Goal: Task Accomplishment & Management: Use online tool/utility

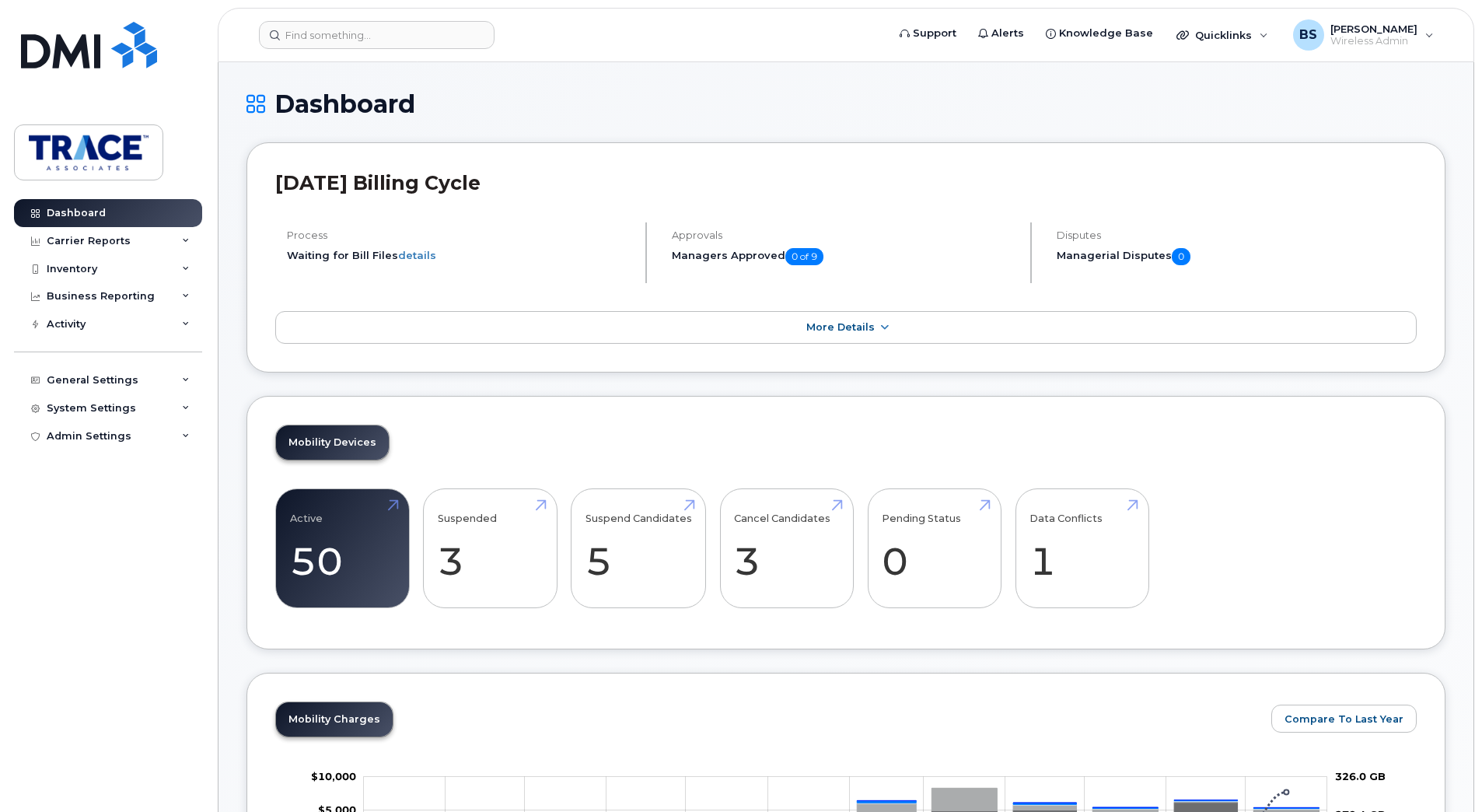
drag, startPoint x: 107, startPoint y: 241, endPoint x: 109, endPoint y: 257, distance: 16.1
click at [107, 241] on div "Carrier Reports" at bounding box center [88, 241] width 84 height 12
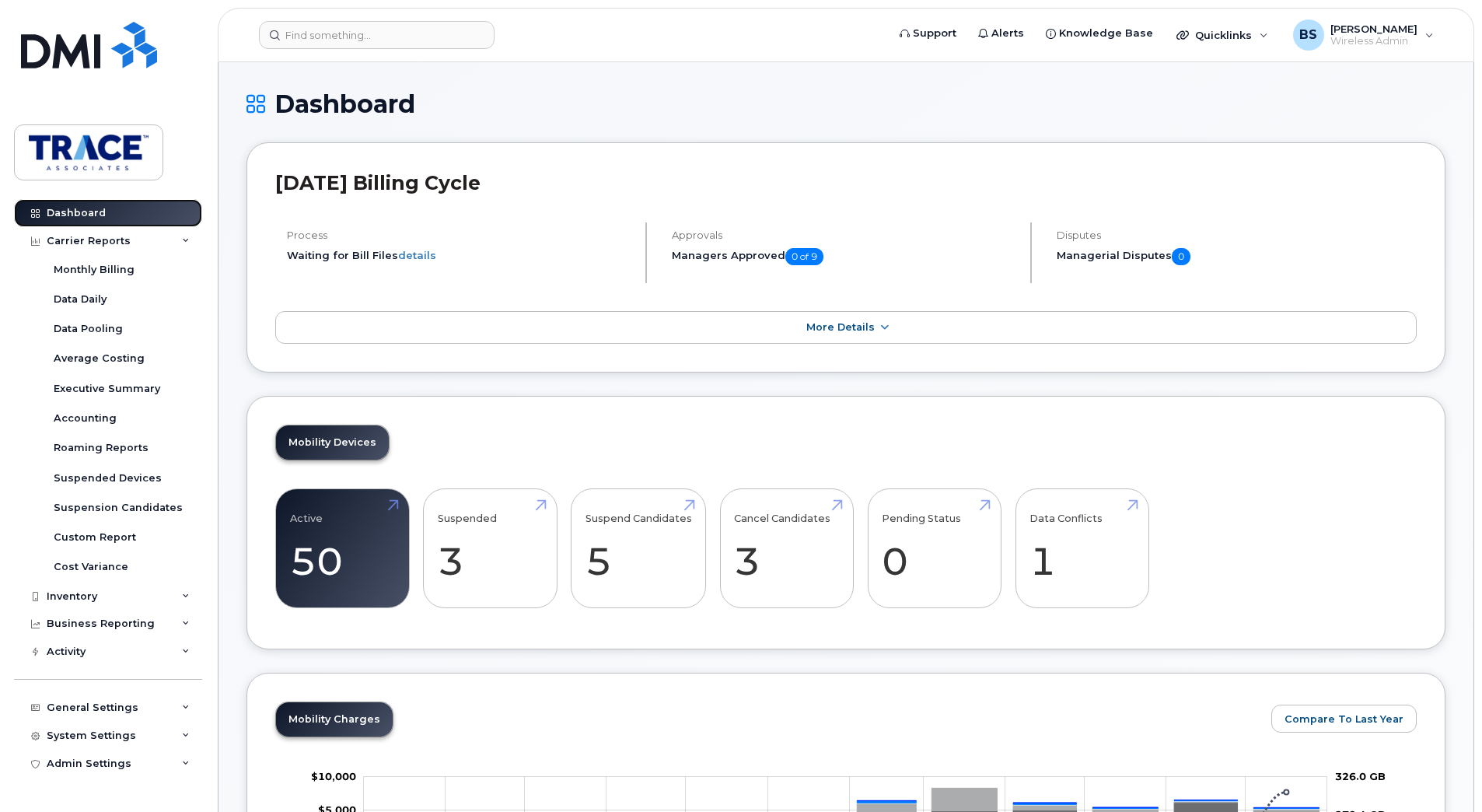
click at [118, 208] on link "Dashboard" at bounding box center [107, 213] width 188 height 28
click at [182, 240] on icon at bounding box center [185, 241] width 7 height 7
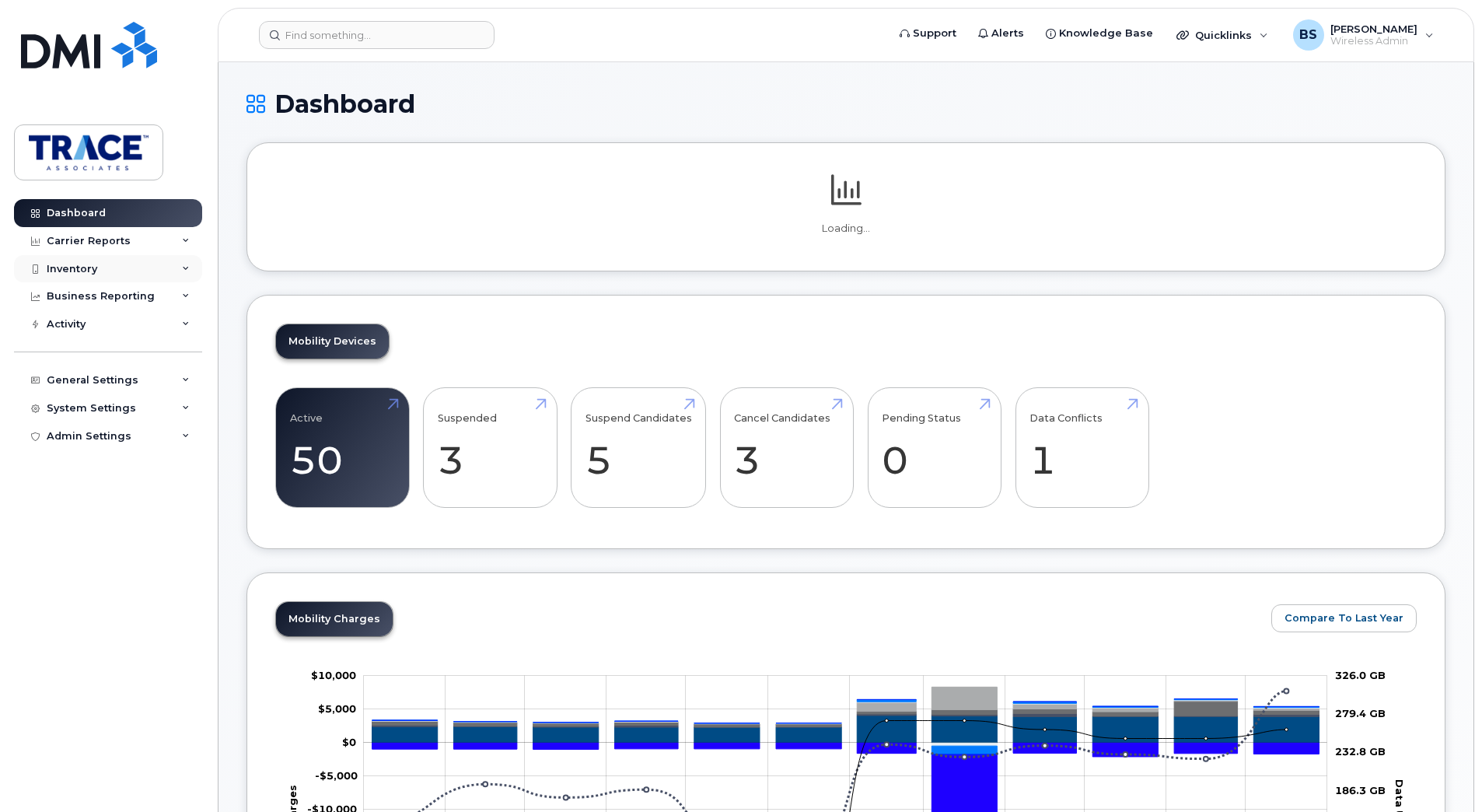
click at [127, 271] on div "Inventory" at bounding box center [107, 269] width 188 height 28
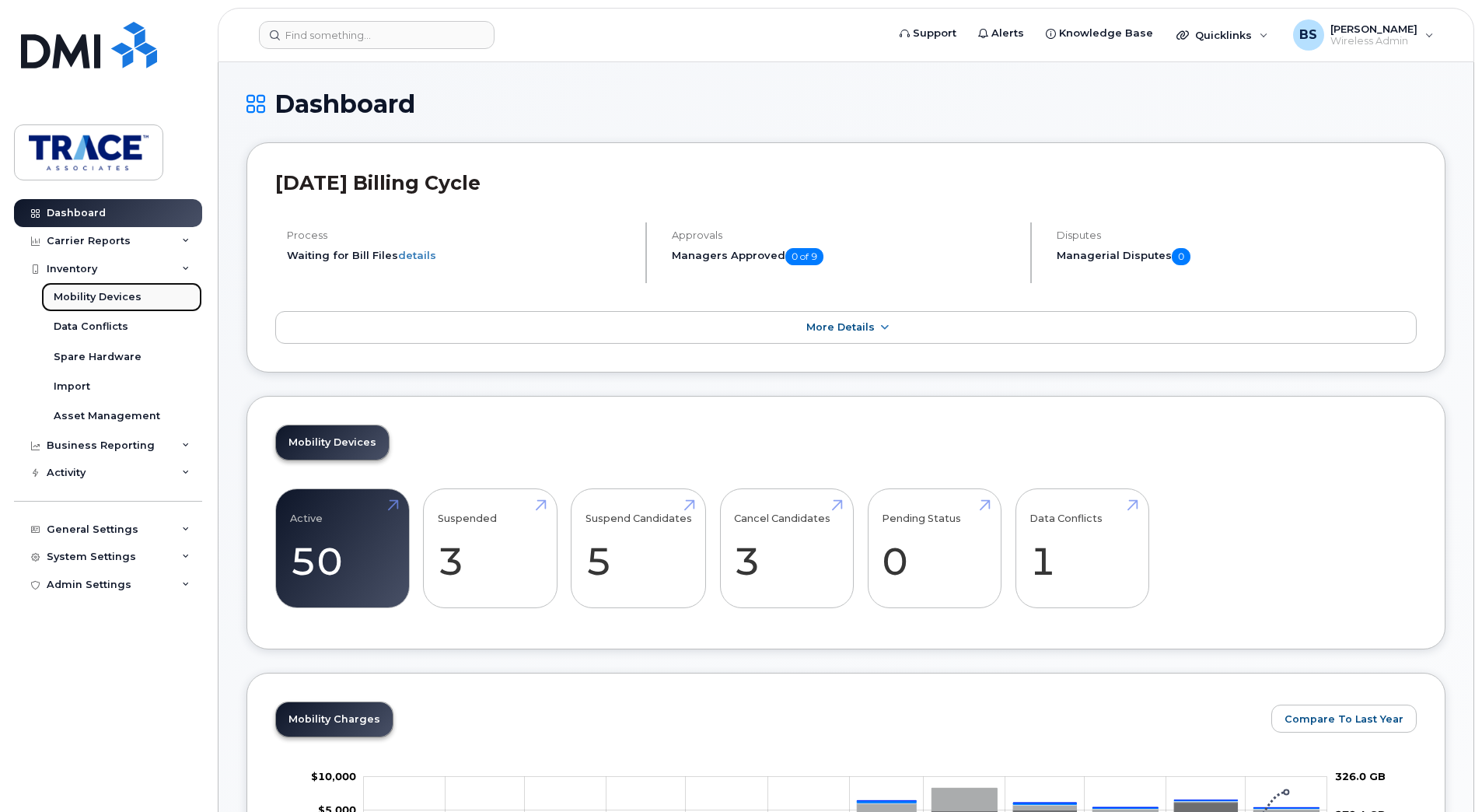
click at [114, 296] on div "Mobility Devices" at bounding box center [97, 296] width 88 height 14
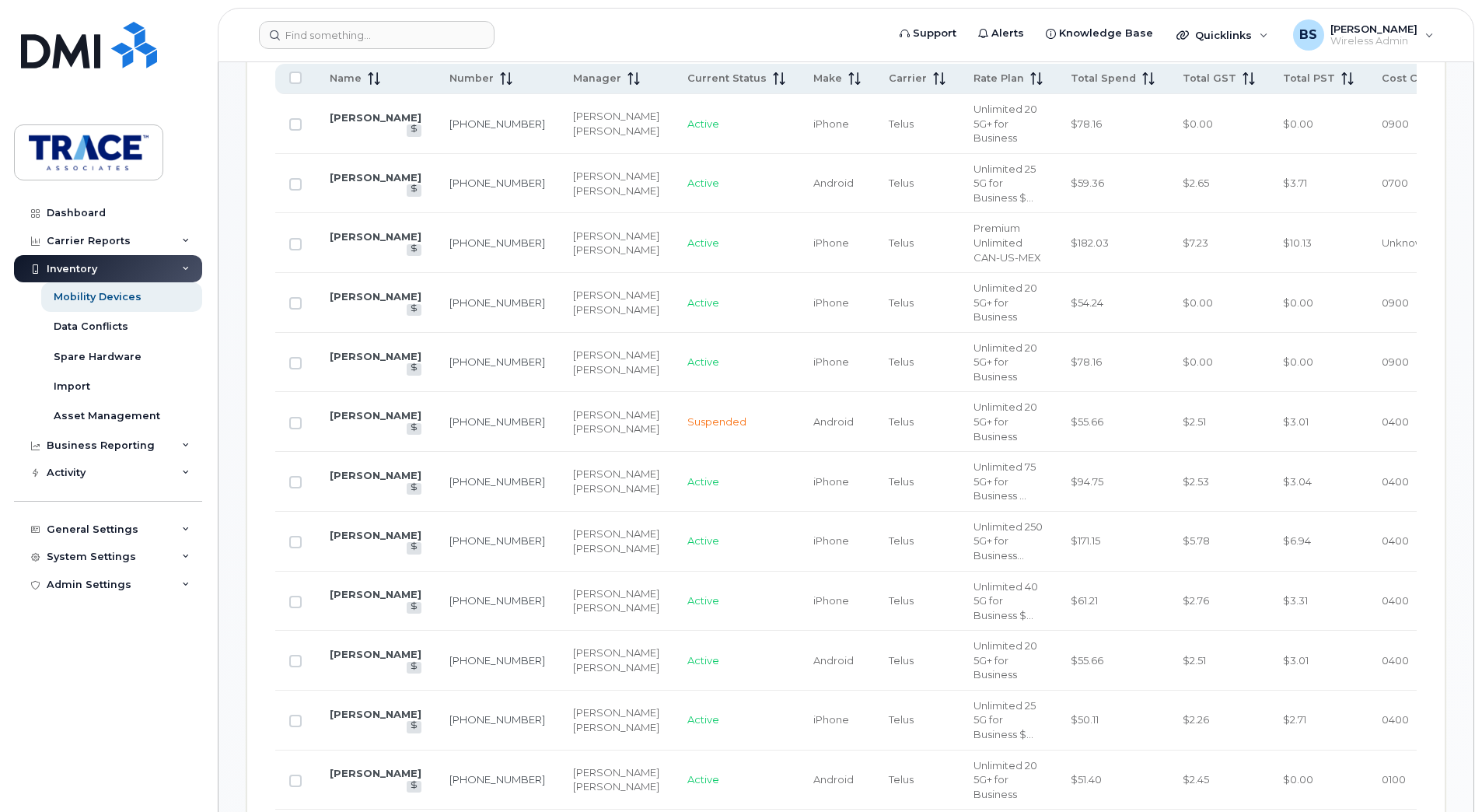
scroll to position [1394, 0]
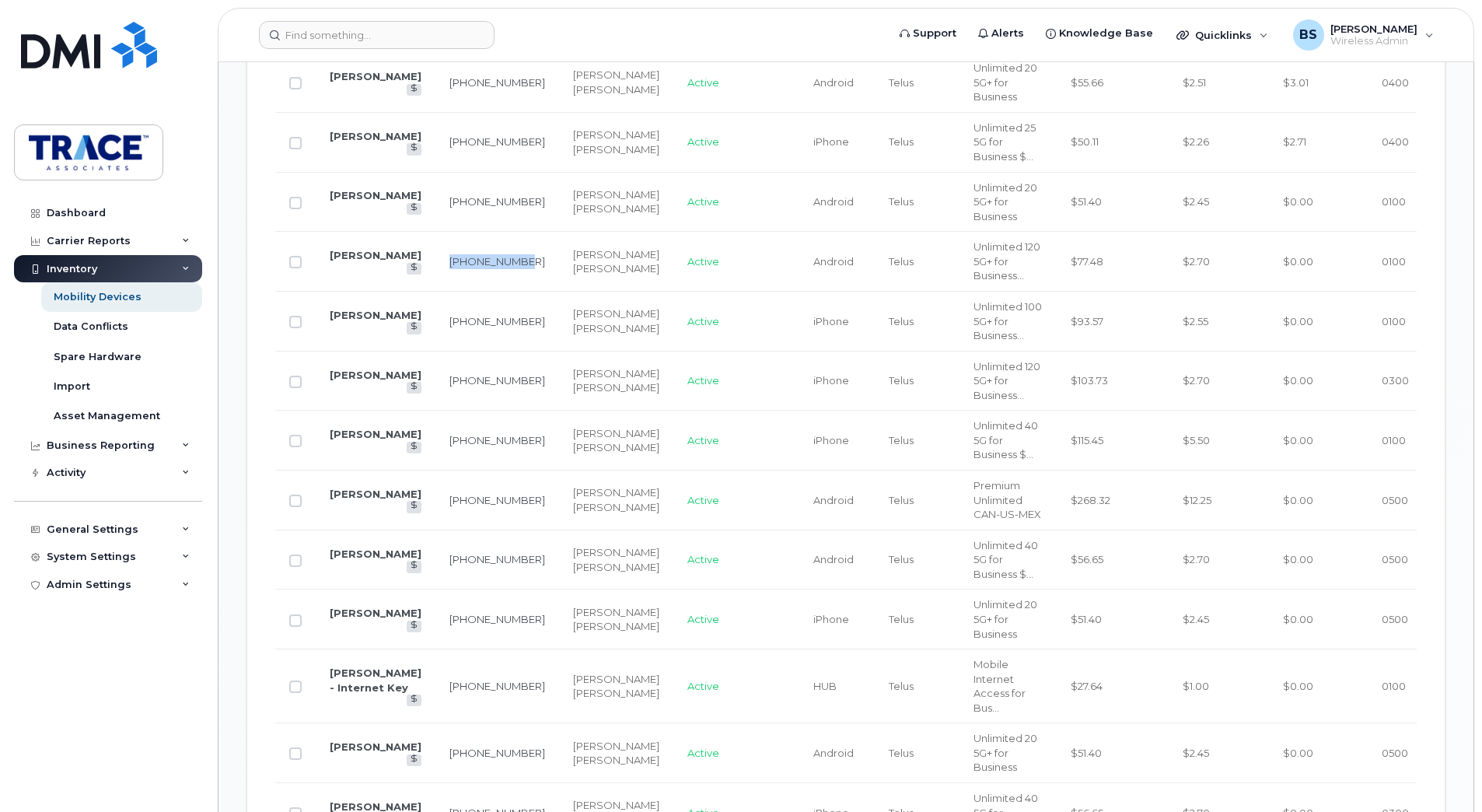
drag, startPoint x: 463, startPoint y: 424, endPoint x: 434, endPoint y: 409, distance: 32.6
click at [435, 292] on td "403-464-8839" at bounding box center [497, 261] width 124 height 60
copy link "403-464-8839"
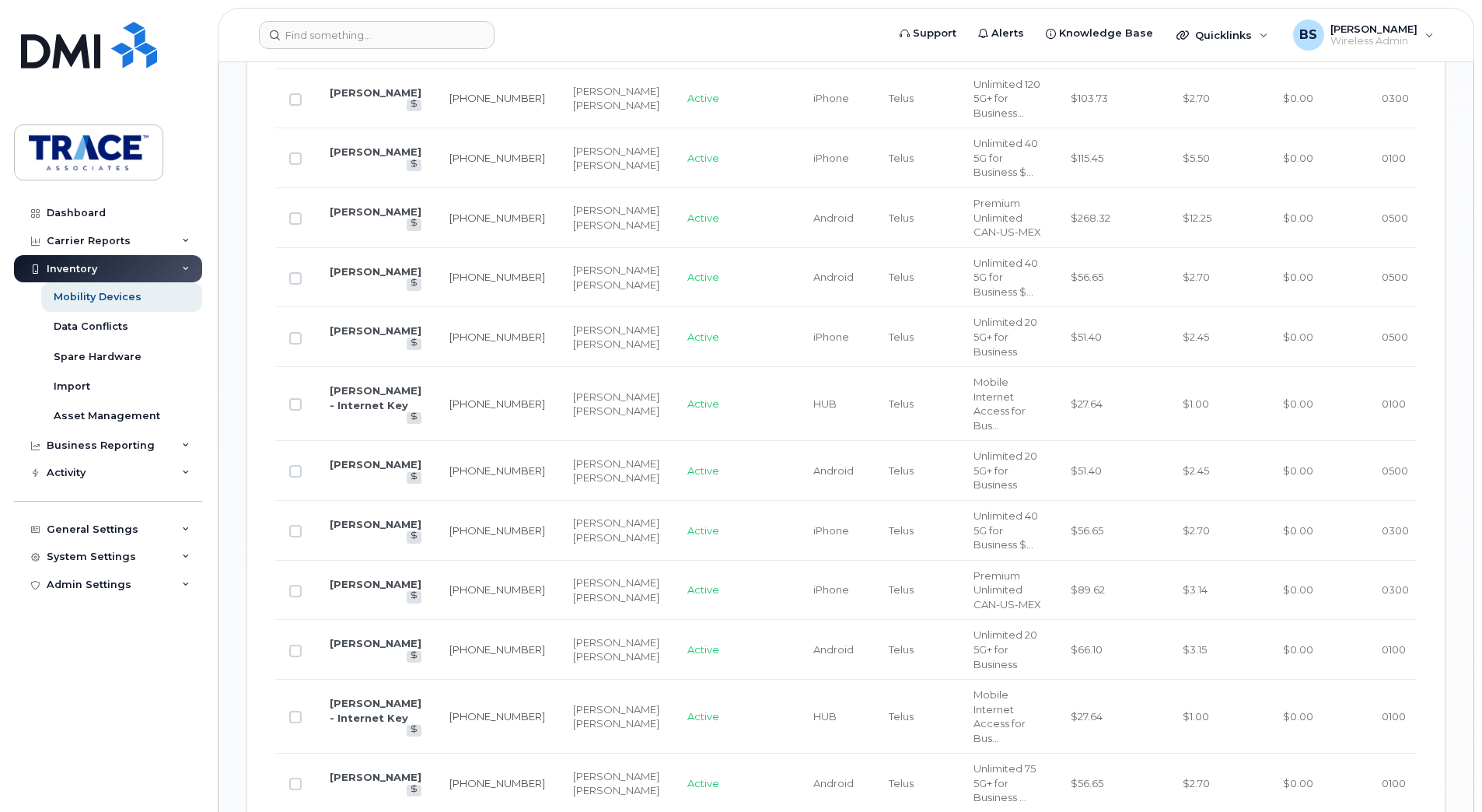
scroll to position [1366, 0]
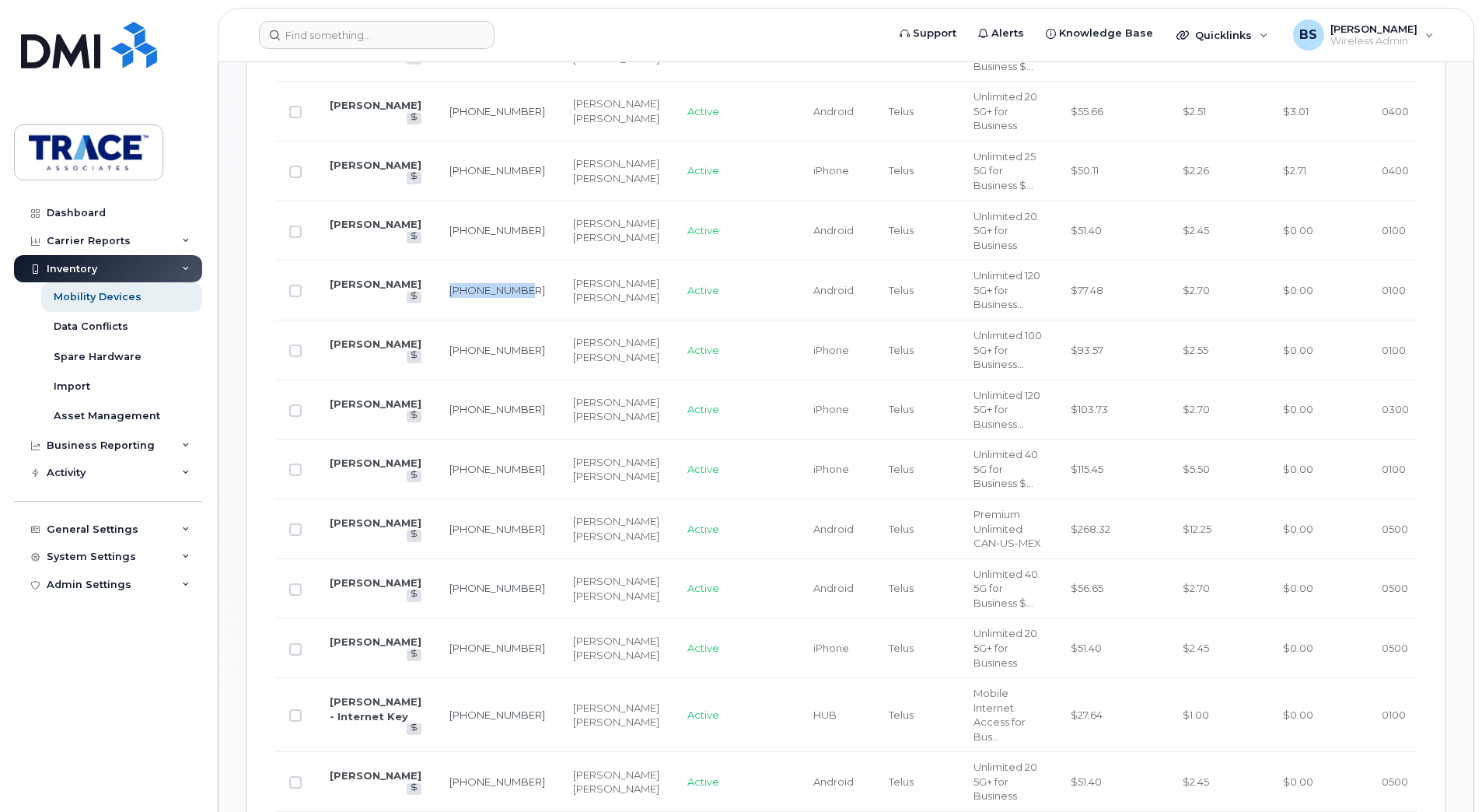
drag, startPoint x: 526, startPoint y: 453, endPoint x: 535, endPoint y: 452, distance: 9.1
click at [573, 305] on div "Michael Lupart" at bounding box center [616, 297] width 86 height 15
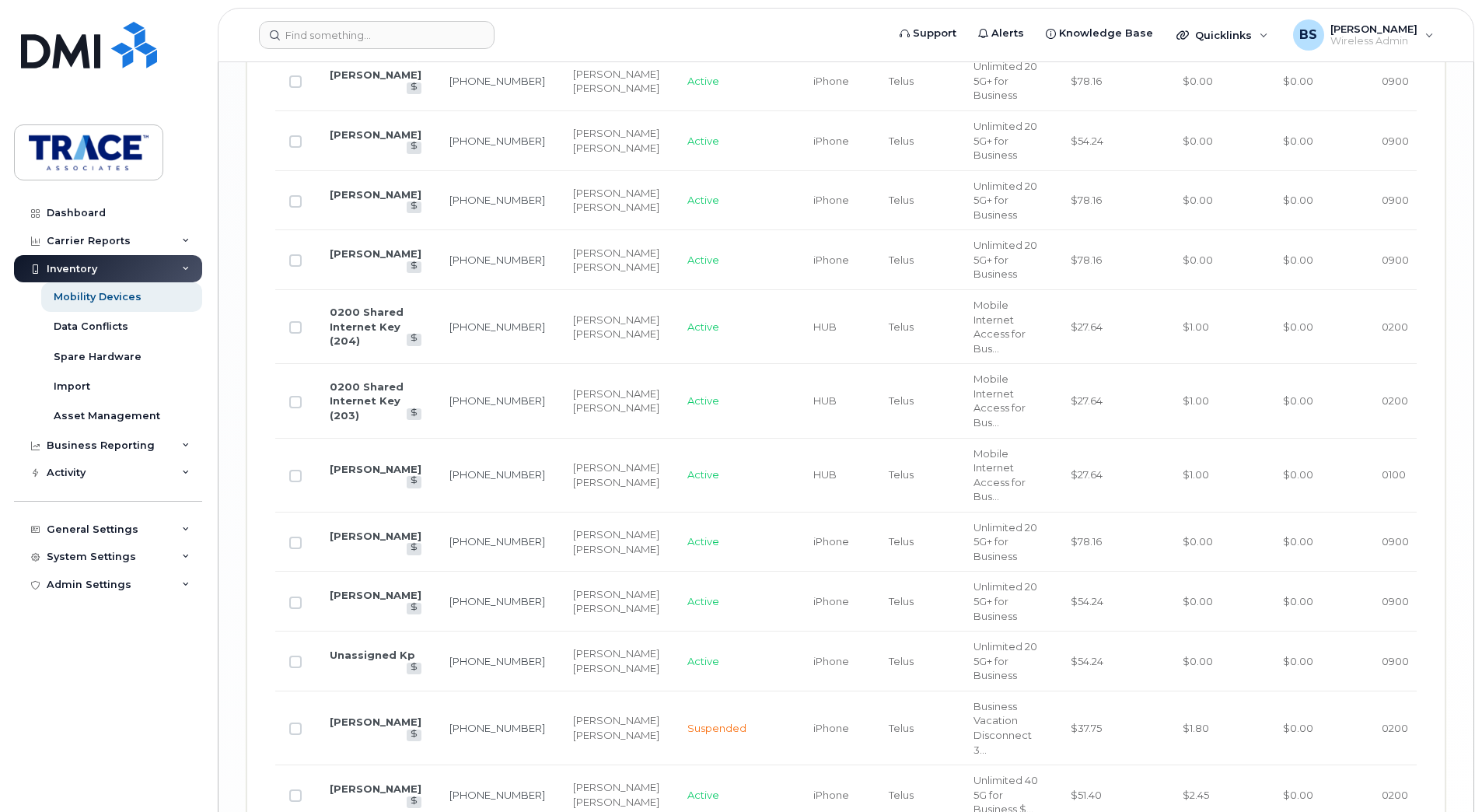
scroll to position [2843, 0]
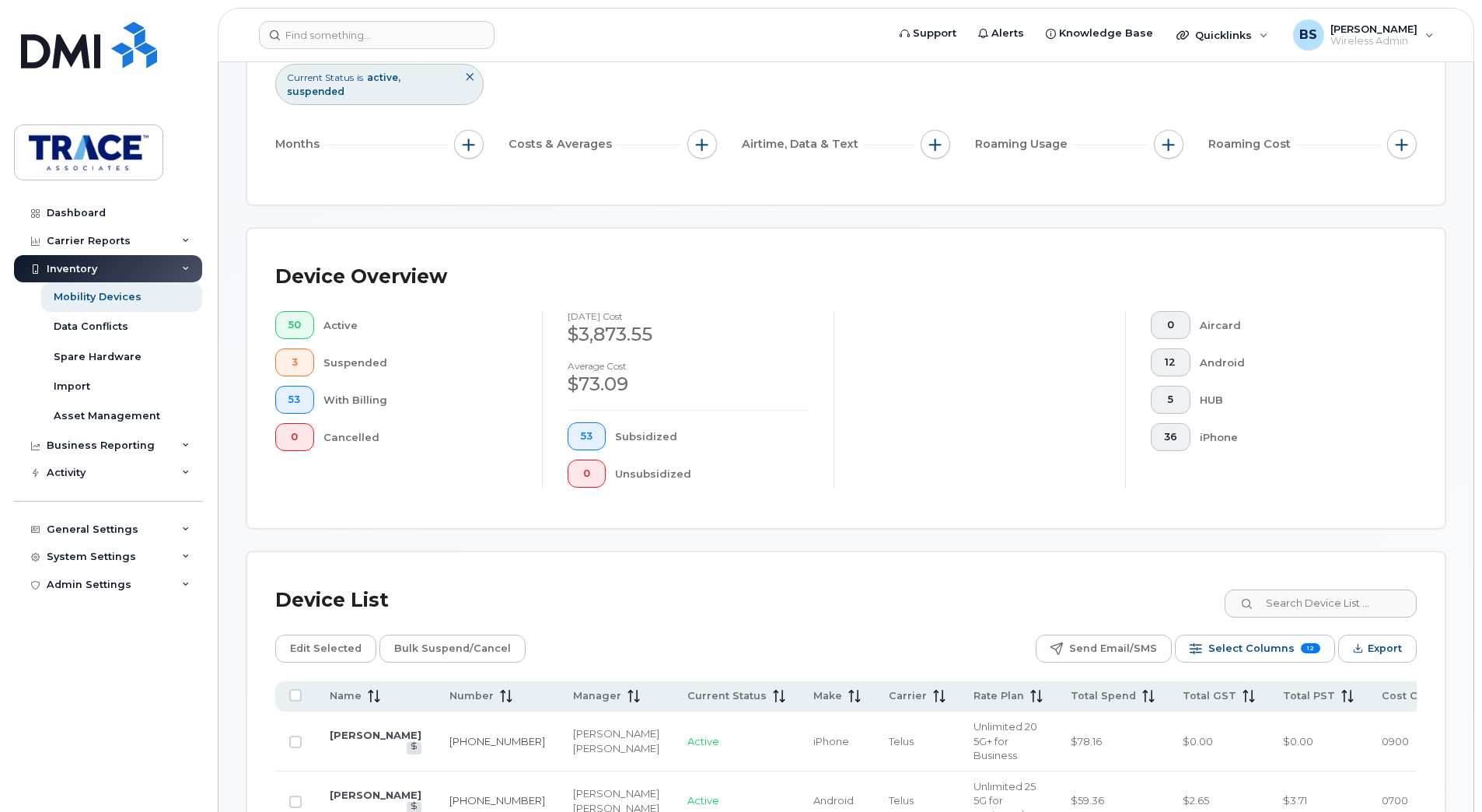
scroll to position [0, 0]
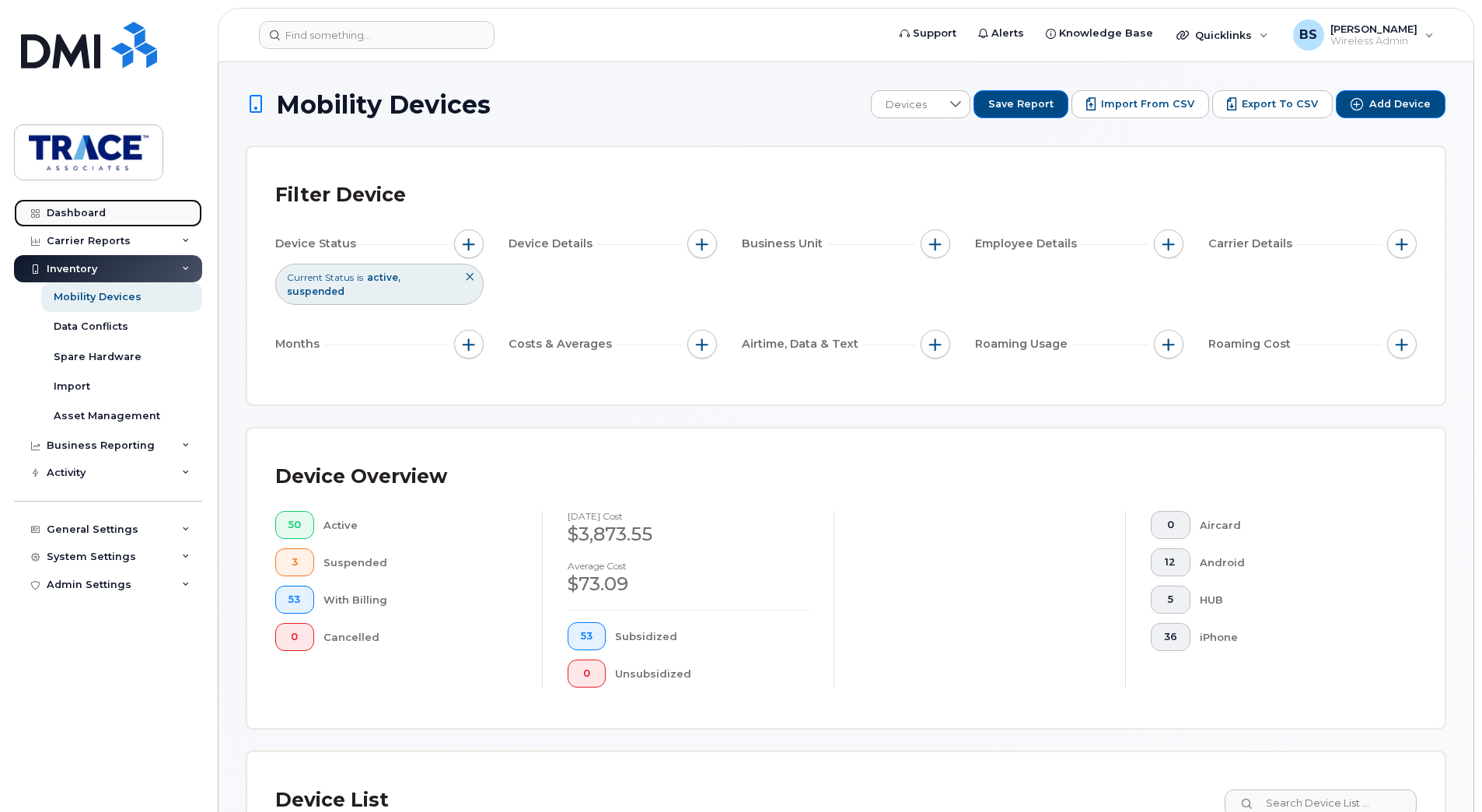
click at [89, 214] on div "Dashboard" at bounding box center [76, 212] width 59 height 12
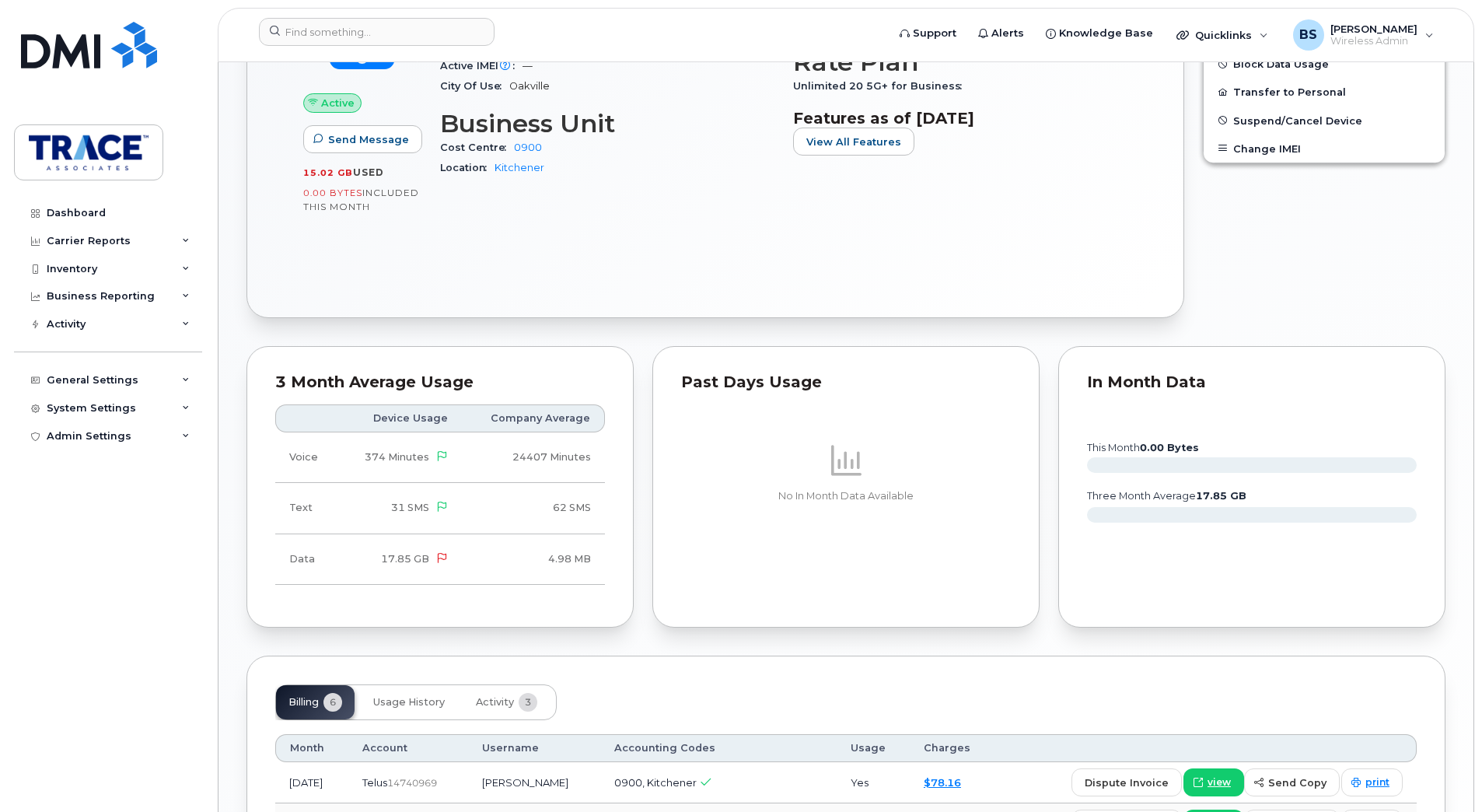
scroll to position [78, 0]
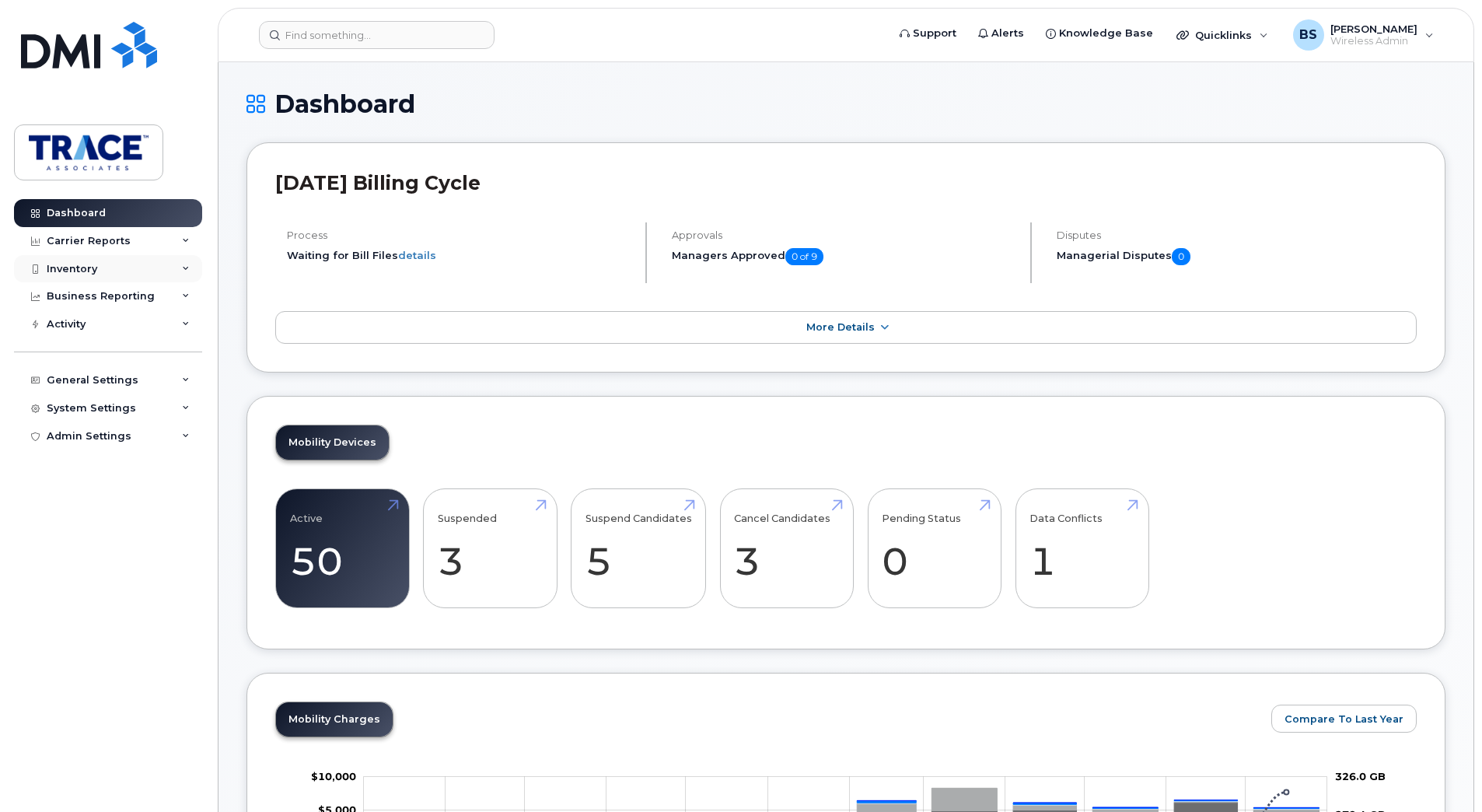
drag, startPoint x: 177, startPoint y: 269, endPoint x: 177, endPoint y: 281, distance: 12.0
click at [178, 269] on div "Inventory" at bounding box center [107, 269] width 188 height 28
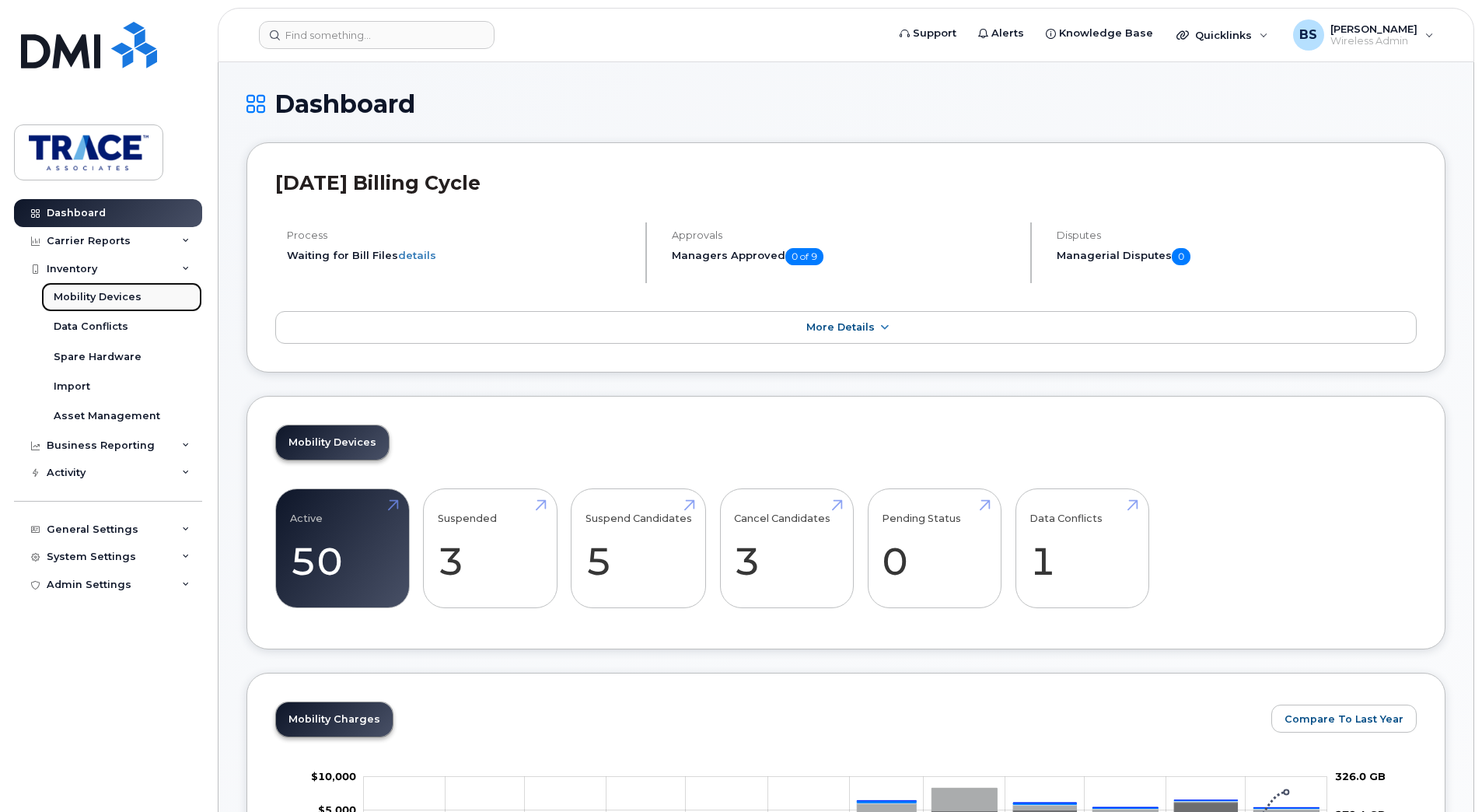
click at [144, 294] on link "Mobility Devices" at bounding box center [122, 297] width 161 height 30
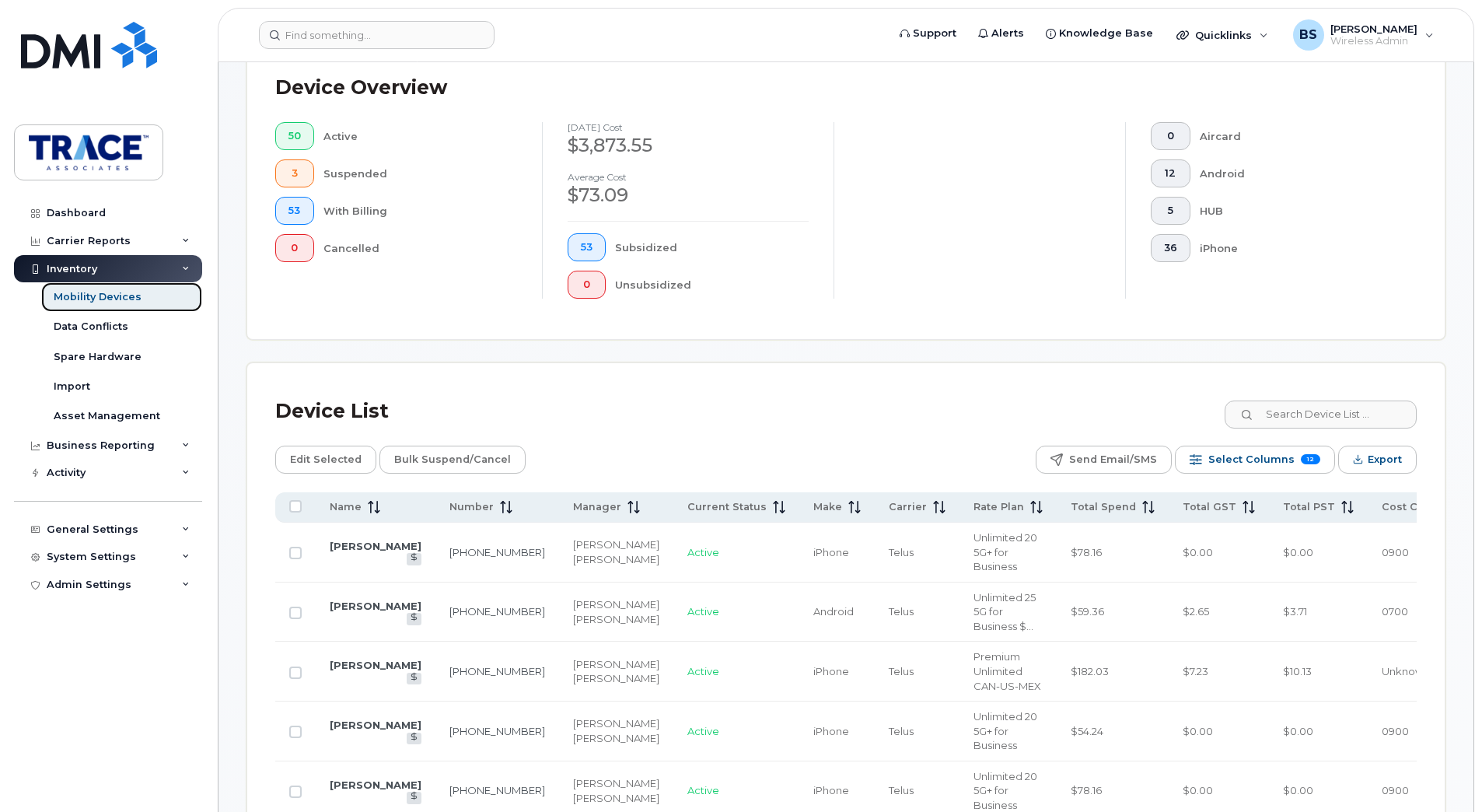
scroll to position [467, 0]
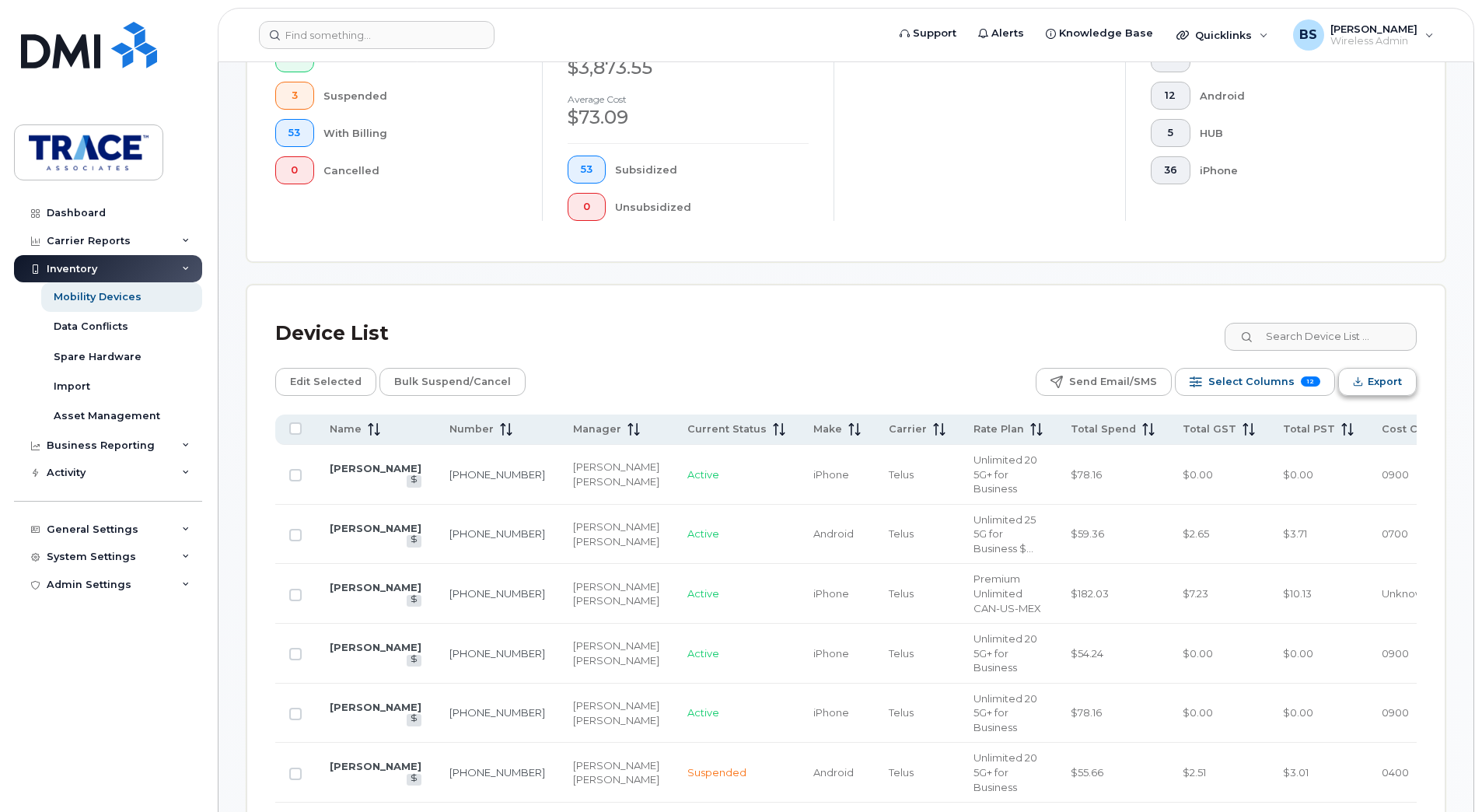
click at [1375, 381] on span "Export" at bounding box center [1385, 381] width 34 height 23
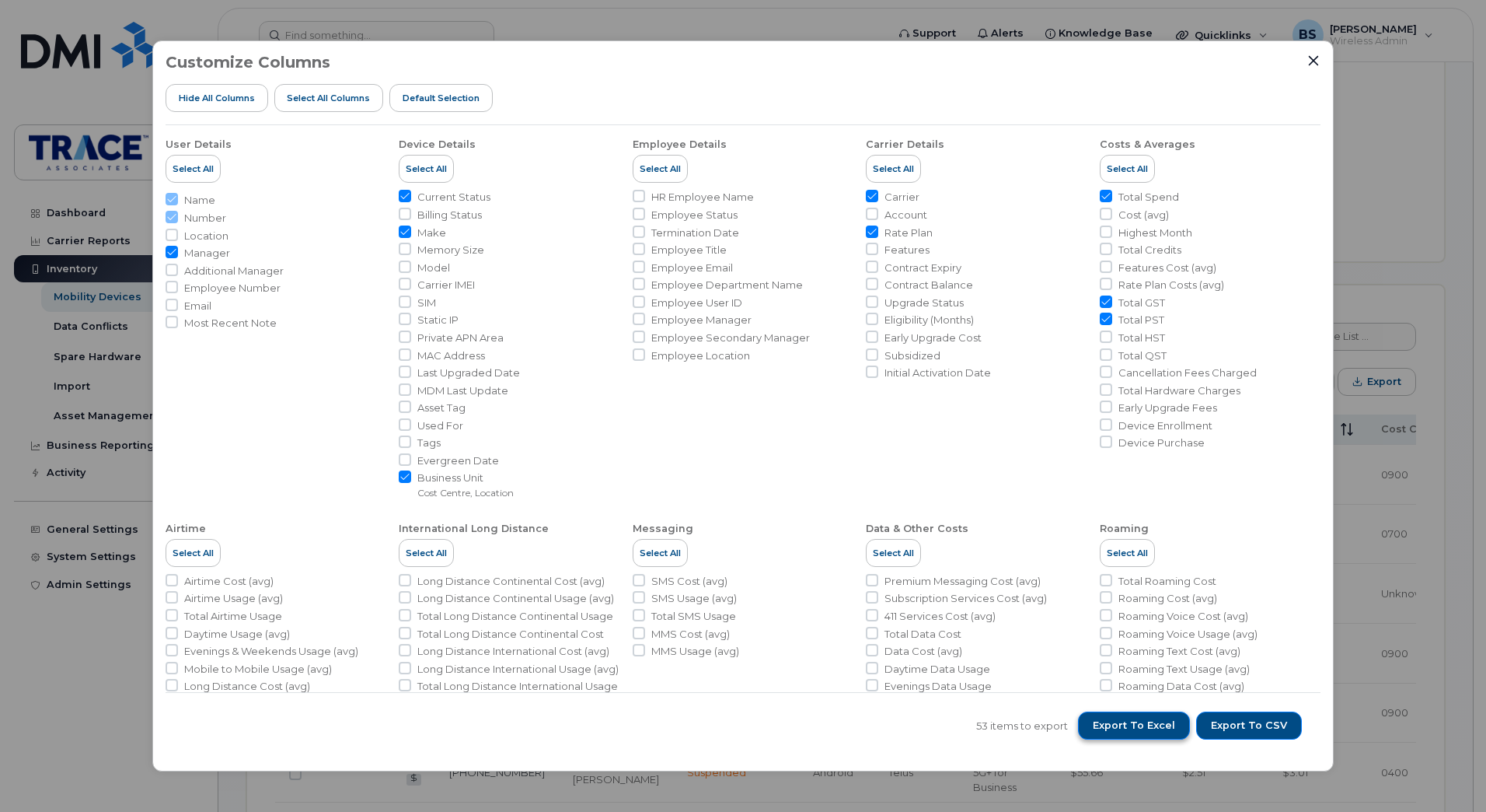
click at [1160, 730] on span "Export to Excel" at bounding box center [1134, 725] width 82 height 14
drag, startPoint x: 1312, startPoint y: 61, endPoint x: 1304, endPoint y: 84, distance: 24.4
click at [1312, 61] on icon "Close" at bounding box center [1313, 60] width 12 height 12
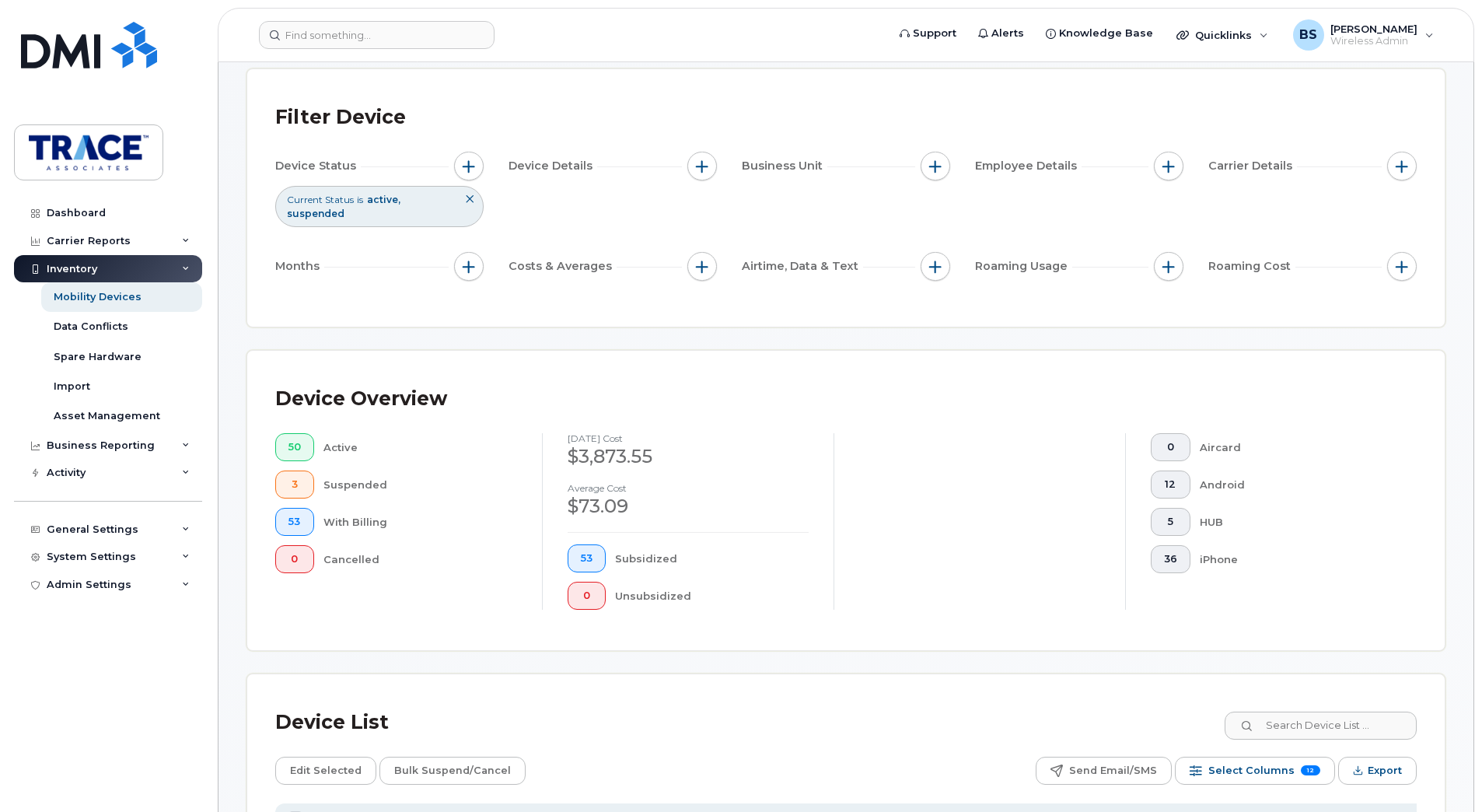
scroll to position [0, 0]
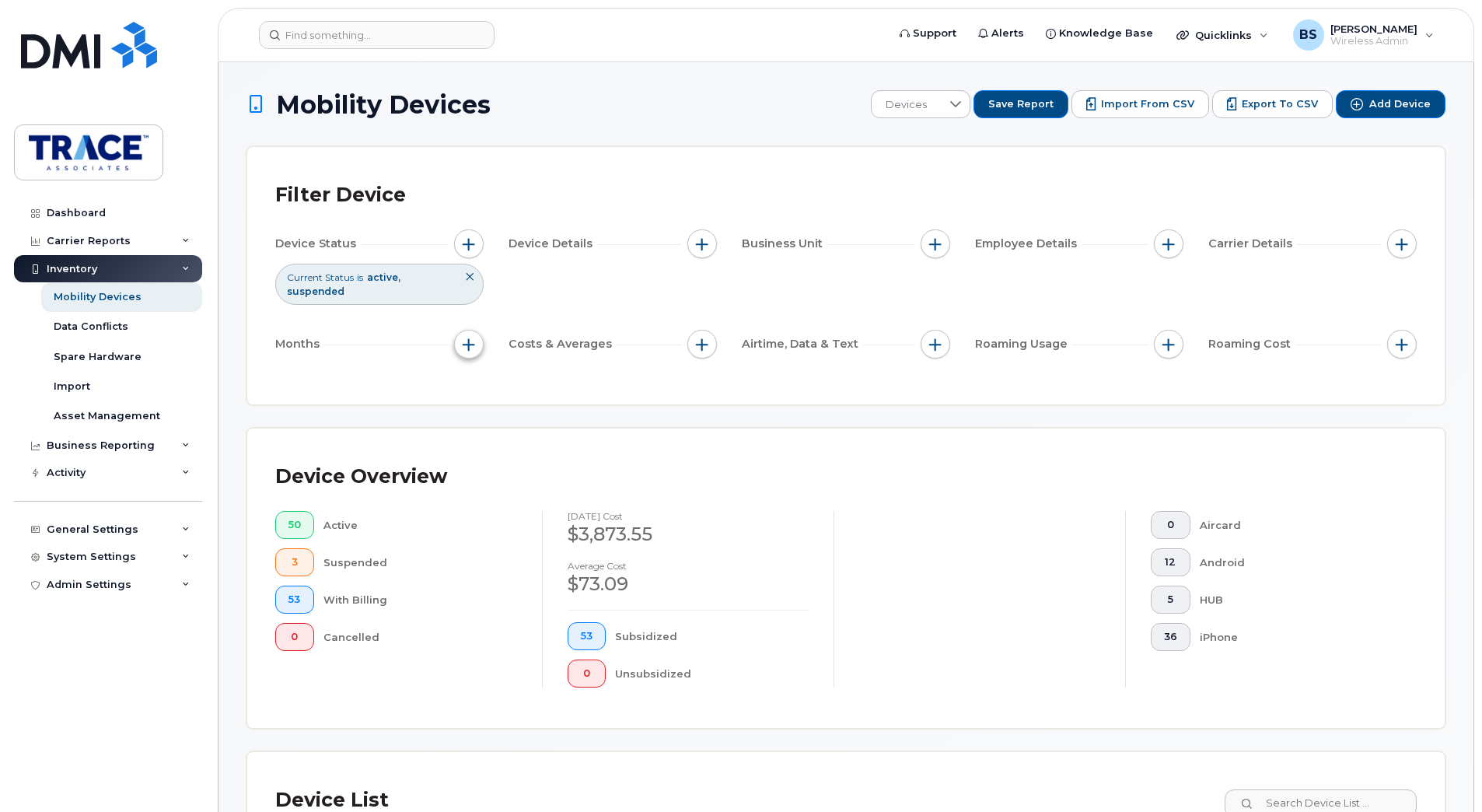
click at [475, 342] on span "button" at bounding box center [469, 344] width 12 height 12
click at [677, 387] on div "Filter Device Device Status Current Status is active suspended Device Details B…" at bounding box center [846, 276] width 1198 height 257
click at [459, 352] on button "button" at bounding box center [469, 344] width 30 height 30
click at [472, 395] on input "Billing Cycle" at bounding box center [472, 391] width 12 height 12
checkbox input "true"
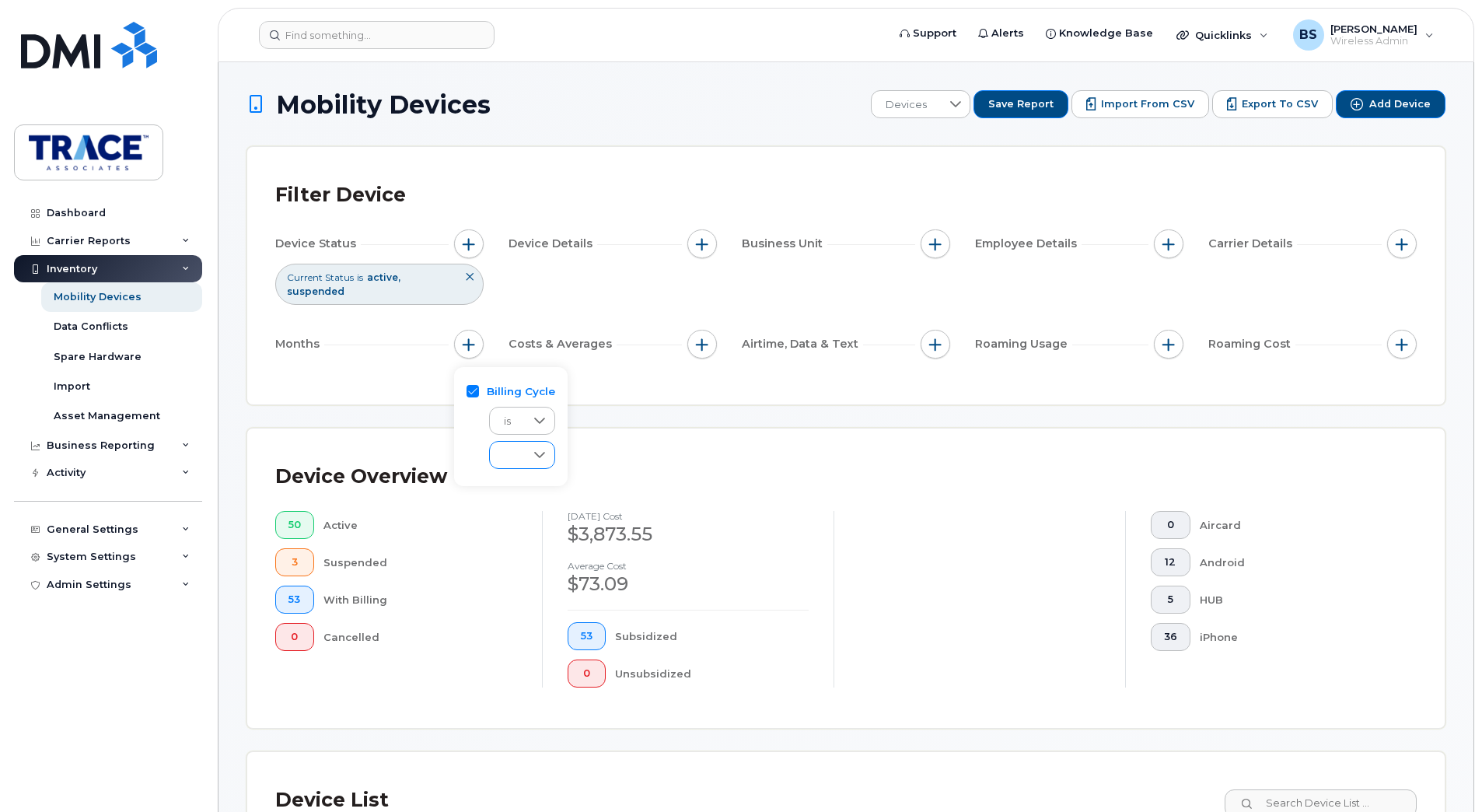
click at [535, 448] on icon at bounding box center [539, 454] width 12 height 12
click at [541, 416] on icon at bounding box center [539, 420] width 12 height 12
click at [654, 396] on div "Filter Device Device Status Current Status is active suspended Device Details B…" at bounding box center [846, 276] width 1198 height 257
click at [537, 452] on div "Device Overview 50 Active 3 Suspended 53 With Billing 0 Cancelled July 2025 cos…" at bounding box center [846, 578] width 1198 height 299
drag, startPoint x: 468, startPoint y: 356, endPoint x: 481, endPoint y: 358, distance: 13.2
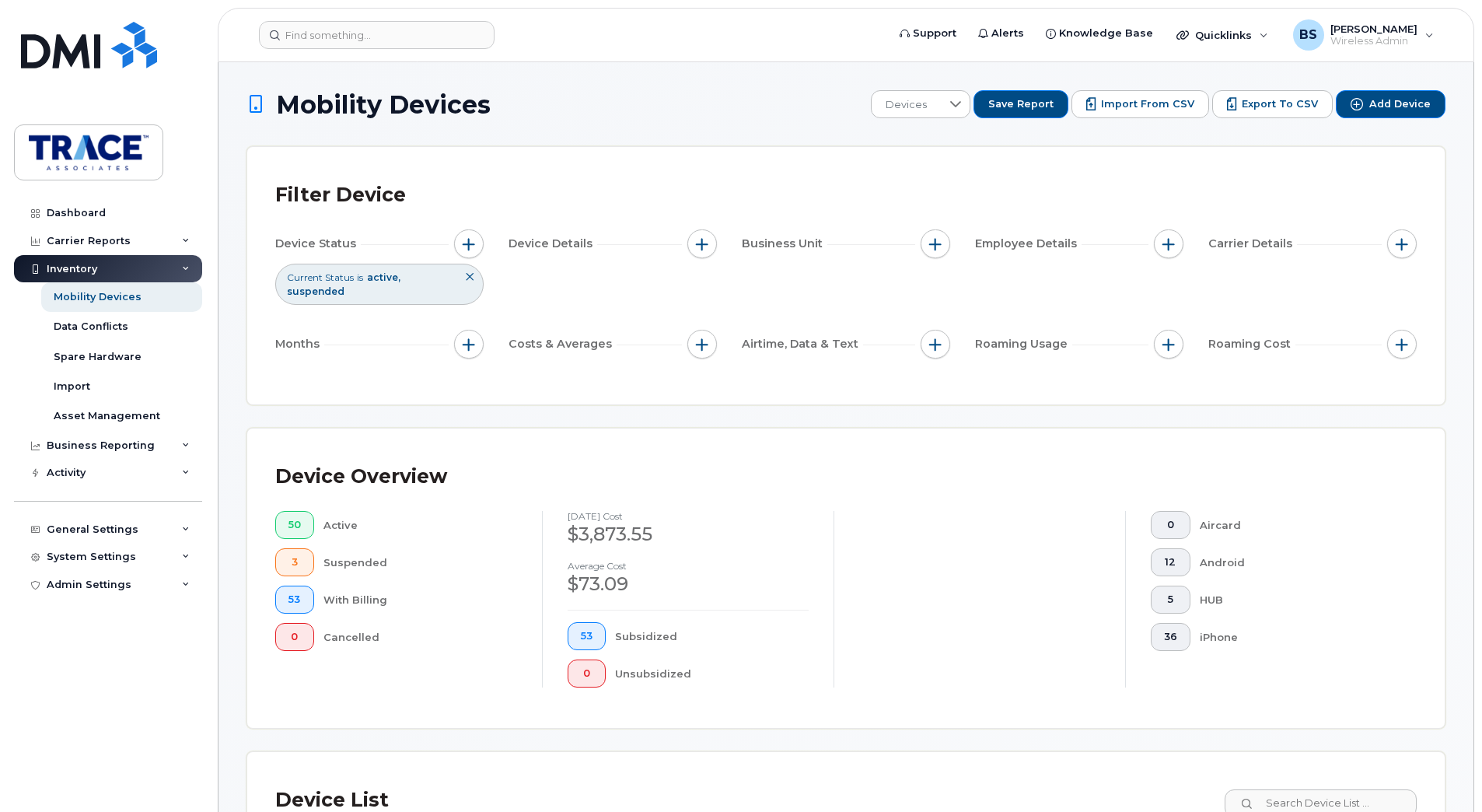
click at [473, 356] on button "button" at bounding box center [469, 344] width 30 height 30
click at [535, 454] on icon at bounding box center [539, 454] width 12 height 12
click at [471, 356] on button "button" at bounding box center [469, 344] width 30 height 30
click at [709, 400] on div "Filter Device Device Status Current Status is active suspended Device Details B…" at bounding box center [846, 276] width 1198 height 257
